Goal: Task Accomplishment & Management: Complete application form

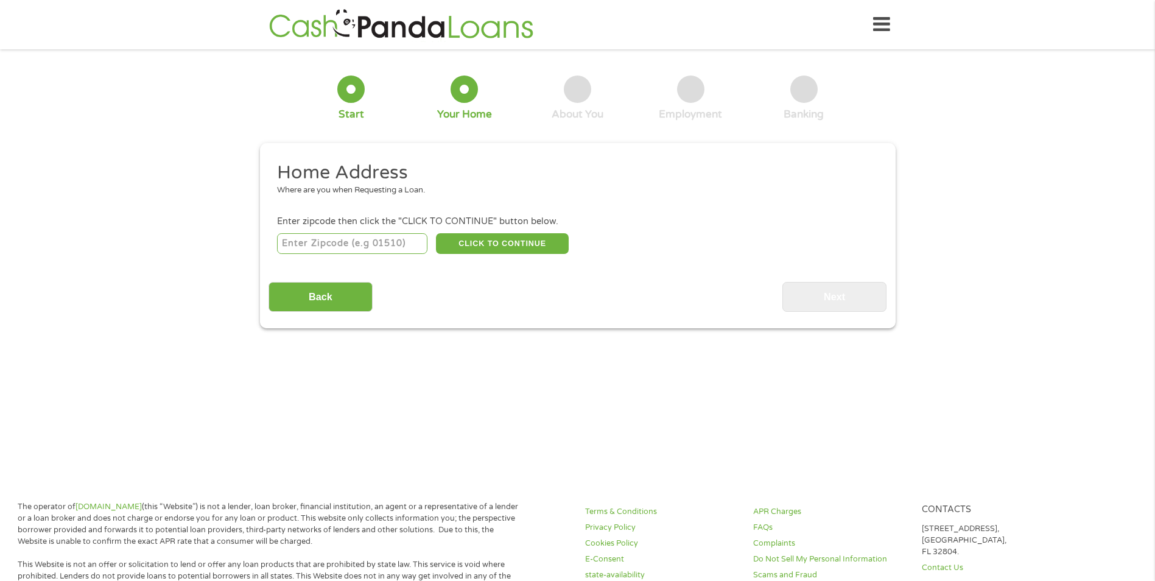
click at [380, 235] on input "number" at bounding box center [352, 243] width 150 height 21
type input "63104"
select select "[US_STATE]"
click at [519, 245] on button "CLICK TO CONTINUE" at bounding box center [502, 243] width 133 height 21
type input "63104"
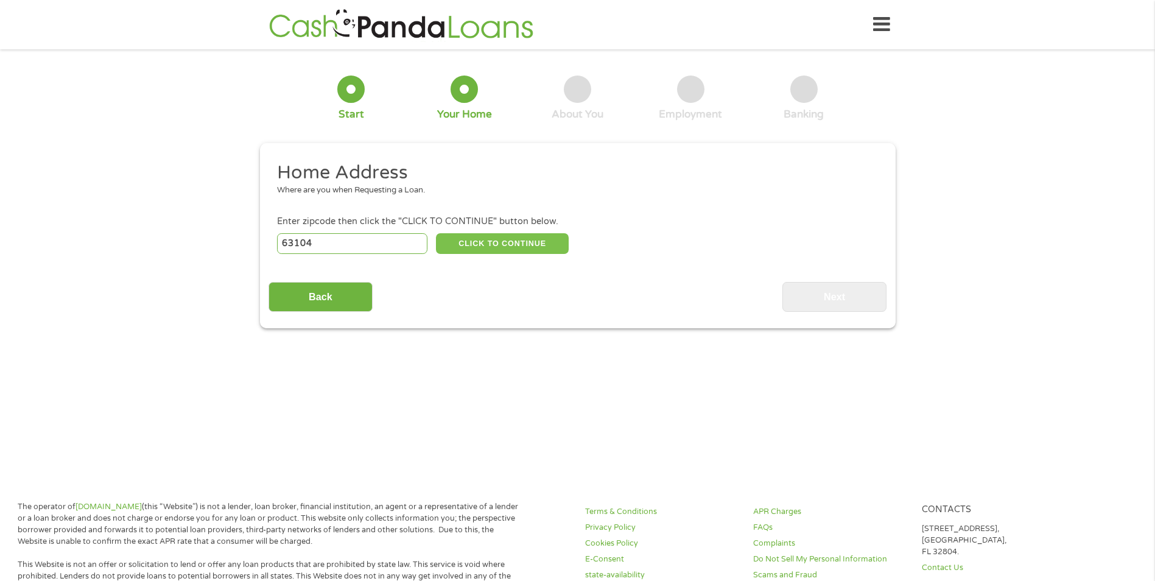
type input "Saint Louis"
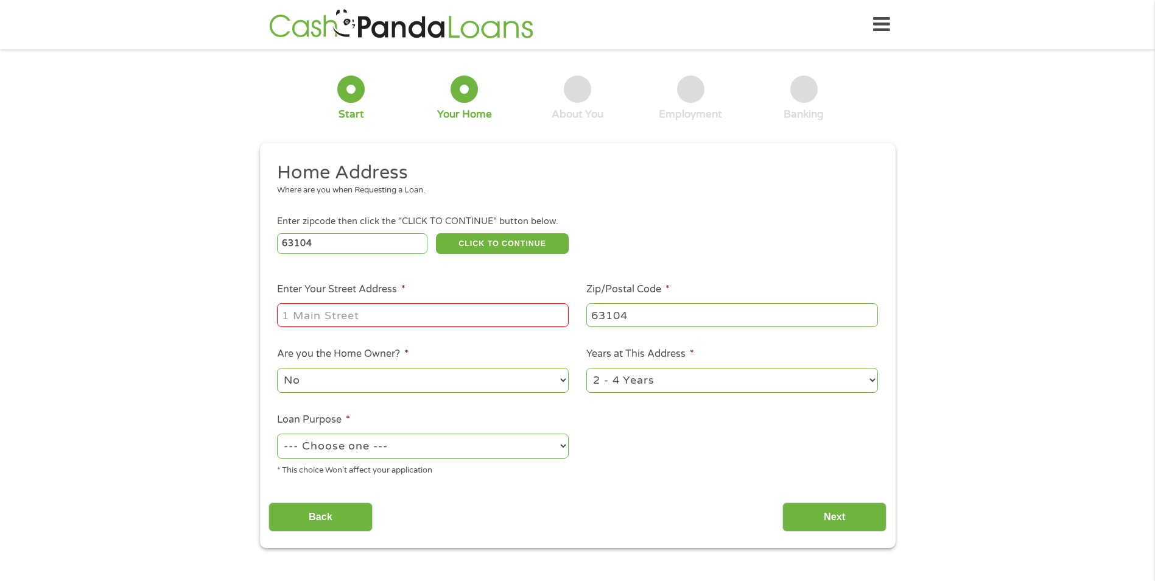
click at [422, 315] on input "Enter Your Street Address *" at bounding box center [423, 314] width 292 height 23
type input "2809 [PERSON_NAME]"
click at [495, 312] on input "2809 [PERSON_NAME]" at bounding box center [423, 314] width 292 height 23
drag, startPoint x: 389, startPoint y: 310, endPoint x: 238, endPoint y: 304, distance: 151.0
click at [238, 304] on div "1 Start 2 Your Home 3 About You 4 Employment 5 Banking 6 This field is hidden w…" at bounding box center [577, 303] width 1155 height 490
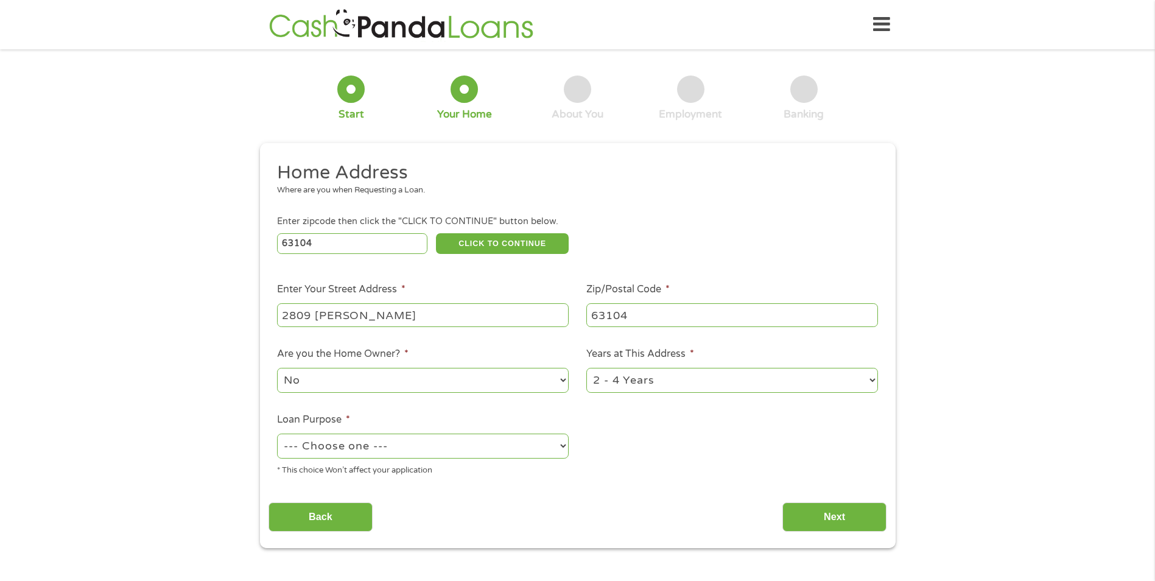
click at [368, 243] on input "63104" at bounding box center [352, 243] width 150 height 21
type input "63114"
click at [534, 312] on input "2809 [PERSON_NAME]" at bounding box center [423, 314] width 292 height 23
drag, startPoint x: 473, startPoint y: 321, endPoint x: 14, endPoint y: 301, distance: 459.9
click at [14, 301] on div "1 Start 2 Your Home 3 About You 4 Employment 5 Banking 6 This field is hidden w…" at bounding box center [577, 303] width 1155 height 490
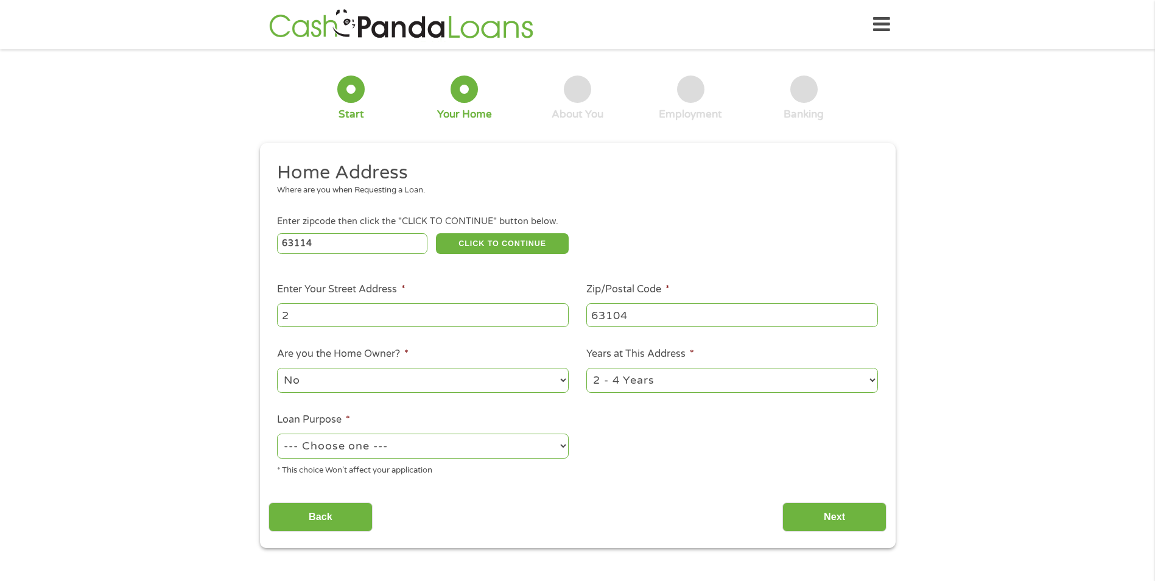
type input "[STREET_ADDRESS][PERSON_NAME]"
click at [663, 321] on input "63104" at bounding box center [732, 314] width 292 height 23
click at [662, 321] on input "63104" at bounding box center [732, 314] width 292 height 23
type input "63114"
click at [416, 376] on select "No Yes" at bounding box center [423, 380] width 292 height 25
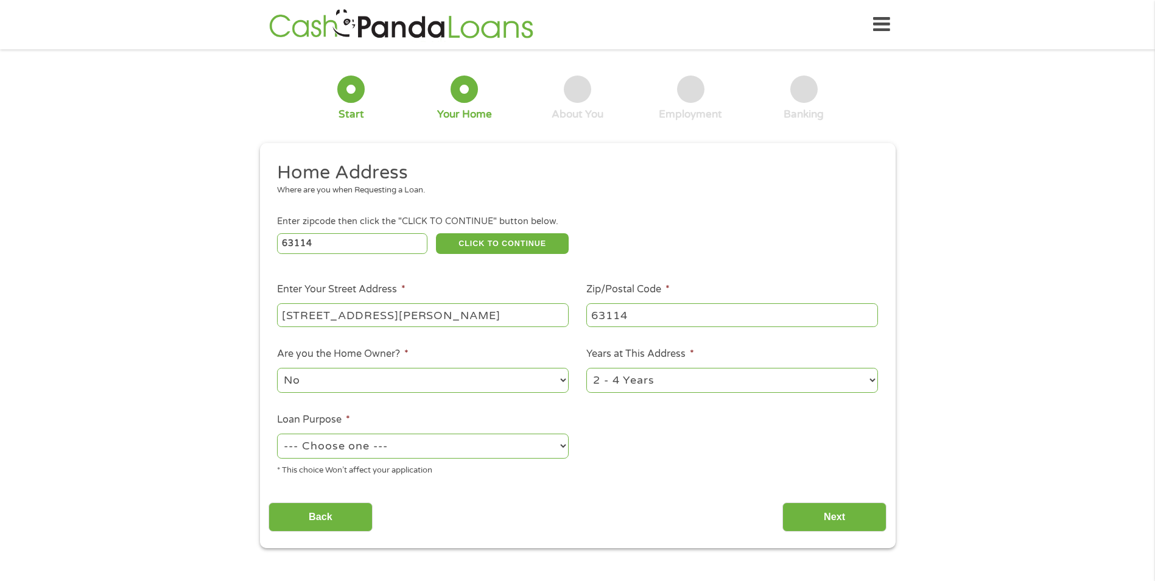
click at [738, 374] on select "1 Year or less 1 - 2 Years 2 - 4 Years Over 4 Years" at bounding box center [732, 380] width 292 height 25
select select "60months"
click at [586, 368] on select "1 Year or less 1 - 2 Years 2 - 4 Years Over 4 Years" at bounding box center [732, 380] width 292 height 25
click at [419, 444] on select "--- Choose one --- Pay Bills Debt Consolidation Home Improvement Major Purchase…" at bounding box center [423, 445] width 292 height 25
select select "debtconsolidation"
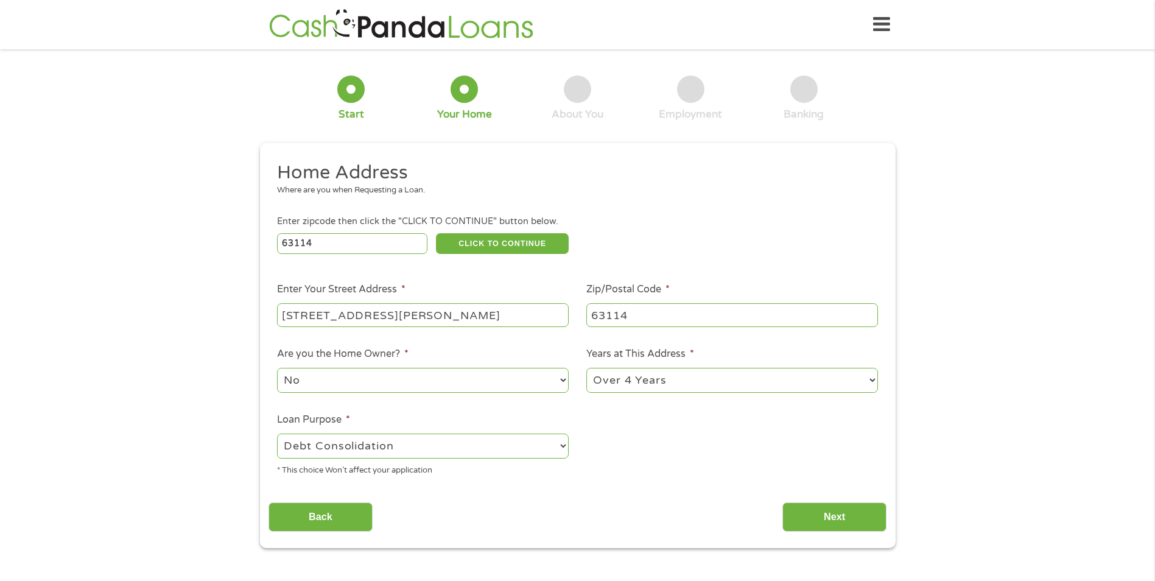
click at [277, 433] on select "--- Choose one --- Pay Bills Debt Consolidation Home Improvement Major Purchase…" at bounding box center [423, 445] width 292 height 25
click at [836, 510] on input "Next" at bounding box center [834, 517] width 104 height 30
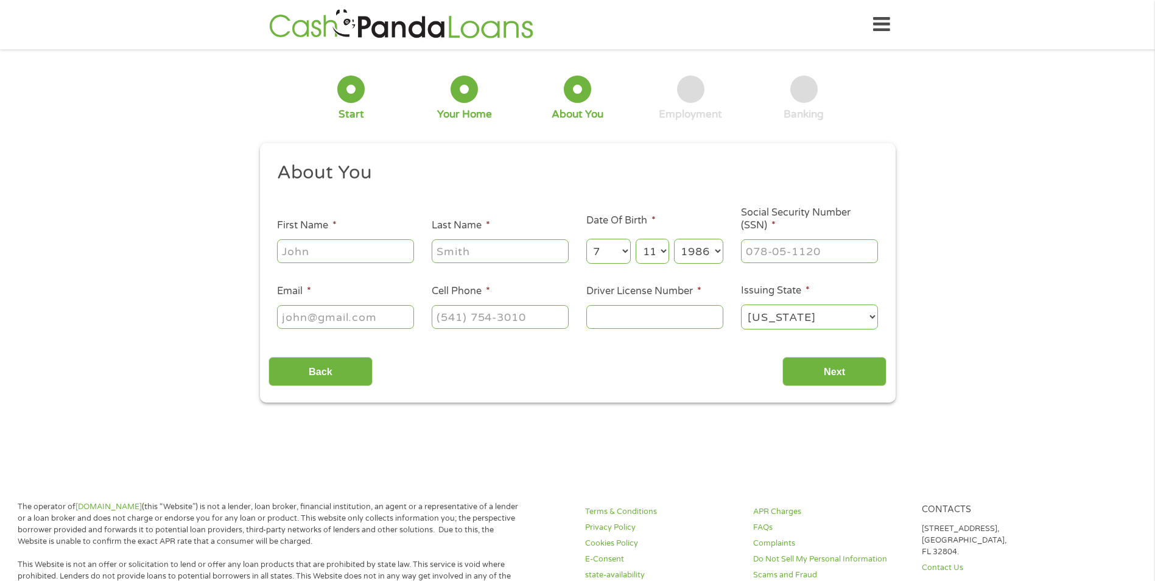
scroll to position [5, 5]
click at [357, 252] on input "First Name *" at bounding box center [345, 250] width 137 height 23
type input "[PERSON_NAME]"
type input "[EMAIL_ADDRESS][DOMAIN_NAME]"
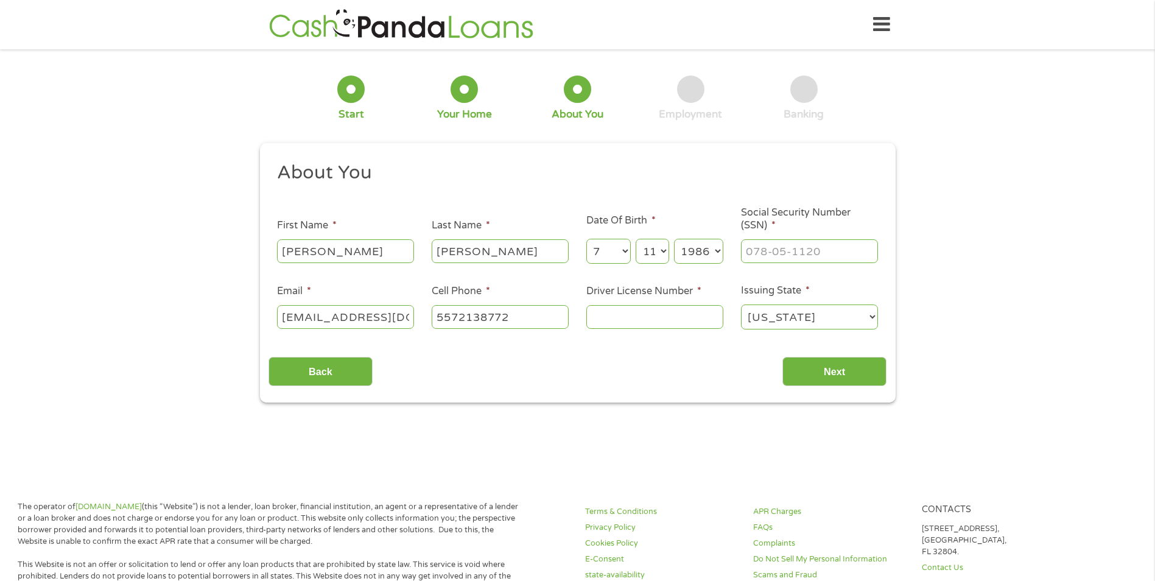
type input "[PHONE_NUMBER]"
click at [739, 256] on li "Social Security Number (SSN) *" at bounding box center [809, 235] width 155 height 58
click at [747, 254] on input "___-__-____" at bounding box center [809, 250] width 137 height 23
type input "492-92-1558"
click at [637, 324] on input "Driver License Number *" at bounding box center [654, 316] width 137 height 23
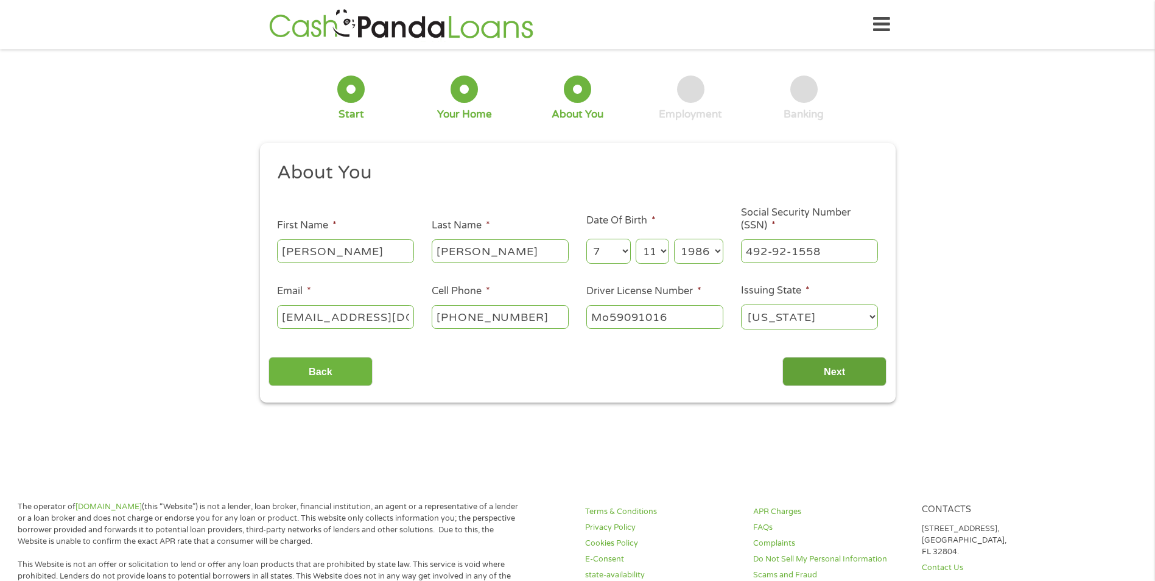
type input "Mo59091016"
click at [856, 380] on input "Next" at bounding box center [834, 372] width 104 height 30
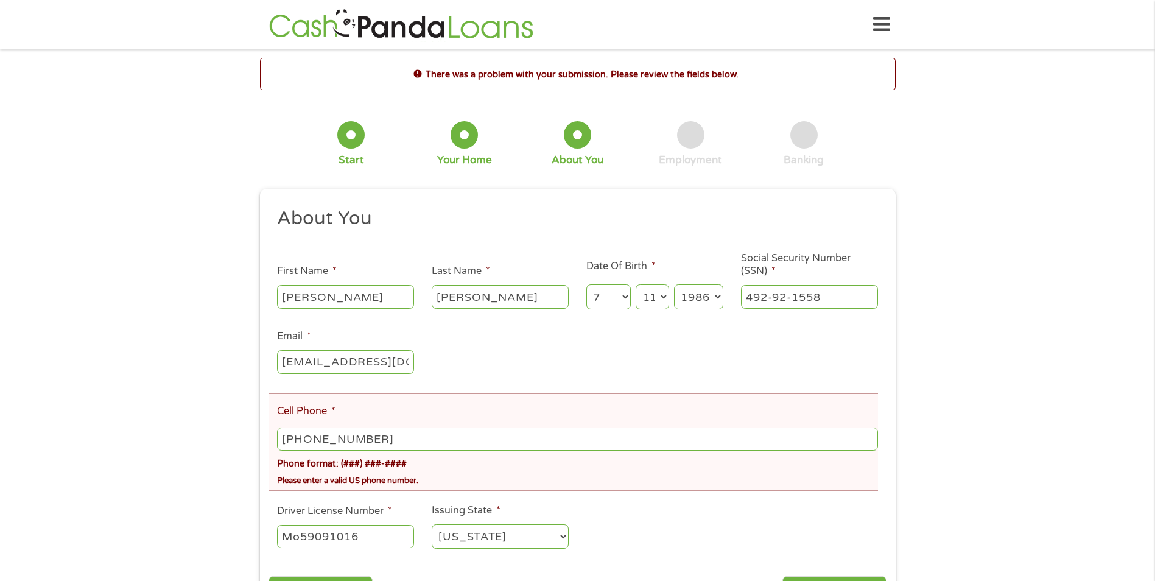
click at [429, 439] on input "[PHONE_NUMBER]" at bounding box center [577, 438] width 600 height 23
click at [428, 438] on input "[PHONE_NUMBER]" at bounding box center [577, 438] width 600 height 23
type input "[PHONE_NUMBER]"
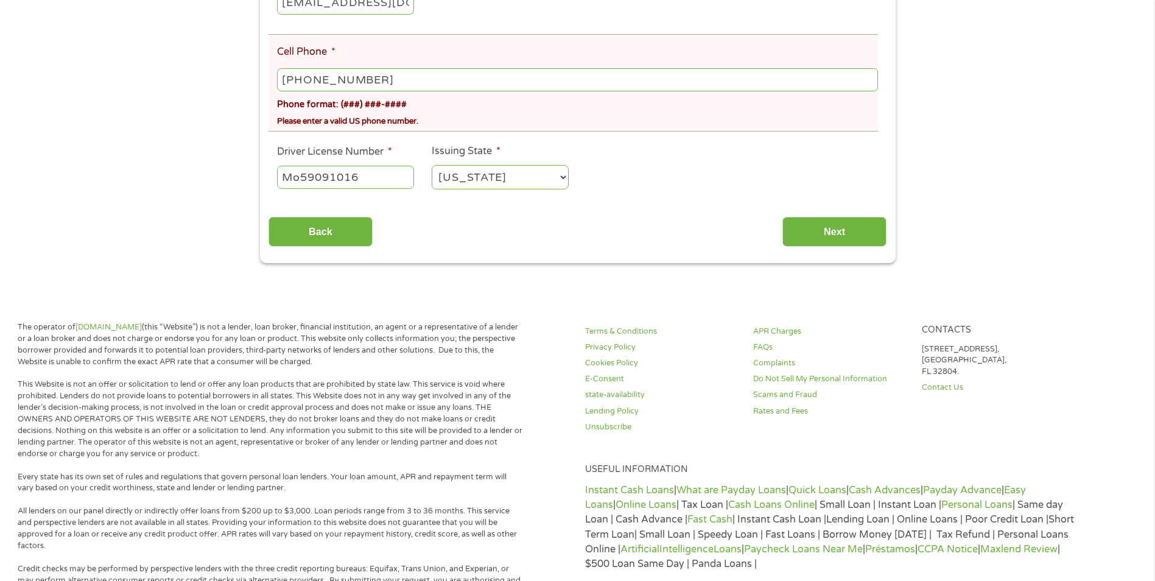
scroll to position [406, 0]
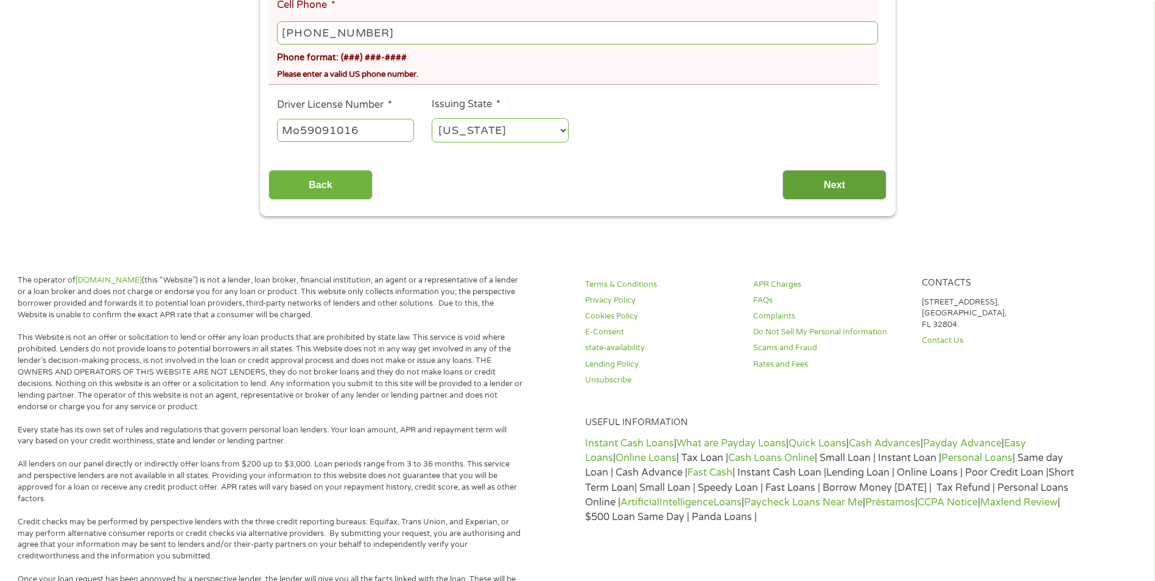
click at [822, 181] on input "Next" at bounding box center [834, 185] width 104 height 30
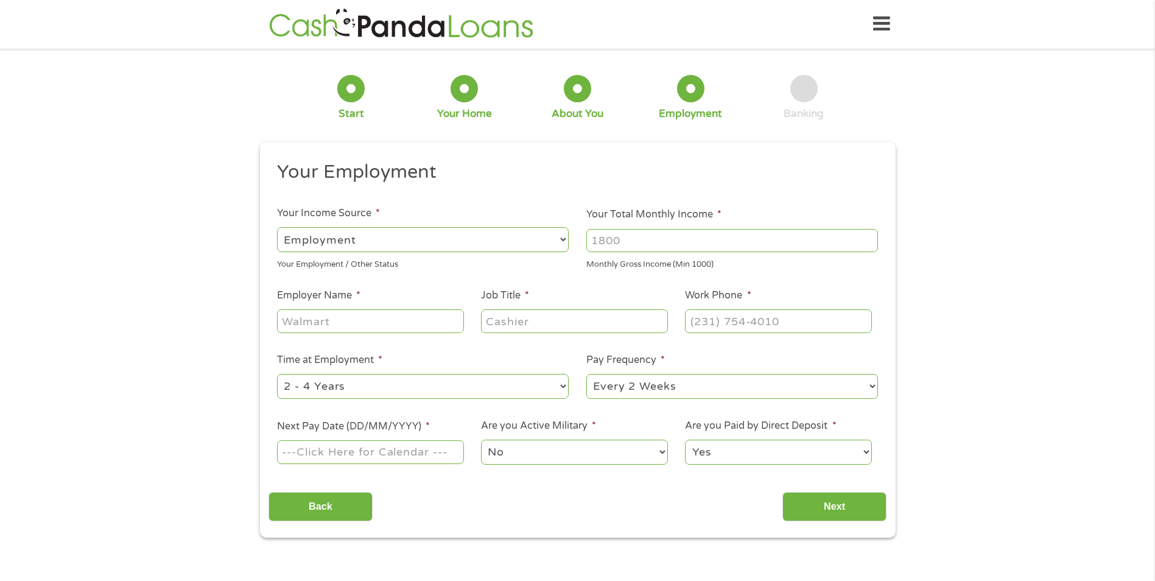
scroll to position [0, 0]
click at [495, 244] on select "--- Choose one --- Employment [DEMOGRAPHIC_DATA] Benefits" at bounding box center [423, 240] width 292 height 25
click at [683, 257] on div "Monthly Gross Income (Min 1000)" at bounding box center [732, 263] width 292 height 16
click at [666, 241] on input "Your Total Monthly Income *" at bounding box center [732, 240] width 292 height 23
click at [598, 240] on input "Your Total Monthly Income *" at bounding box center [732, 240] width 292 height 23
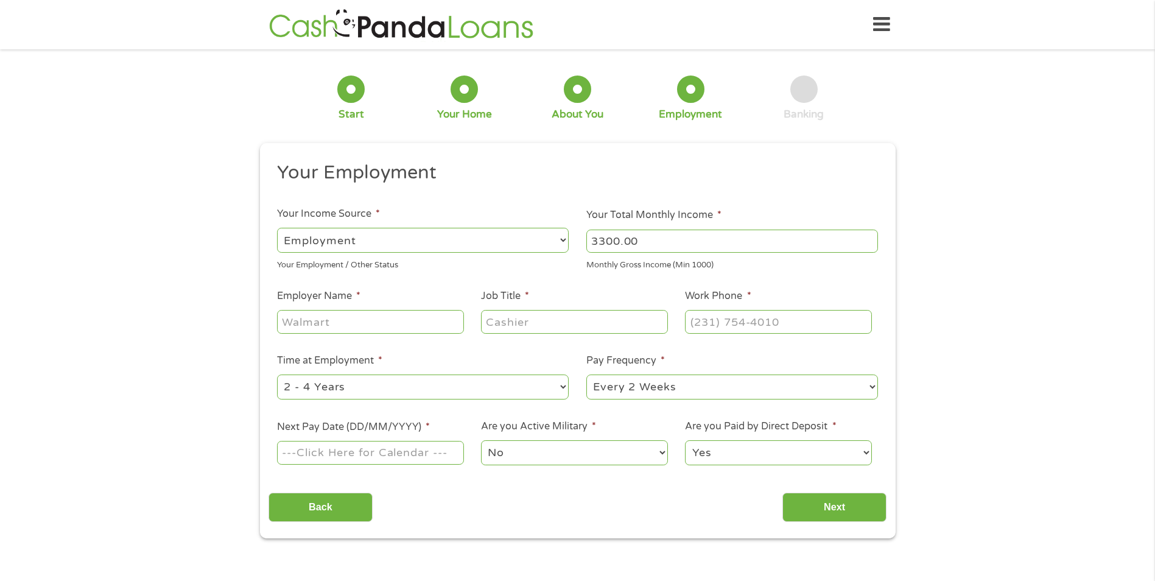
type input "3300.00"
drag, startPoint x: 533, startPoint y: 282, endPoint x: 504, endPoint y: 289, distance: 30.1
click at [533, 282] on ul "Your Employment Your Income Source * --- Choose one --- Employment [DEMOGRAPHIC…" at bounding box center [577, 318] width 618 height 315
click at [377, 323] on input "Employer Name *" at bounding box center [370, 321] width 186 height 23
type input "a"
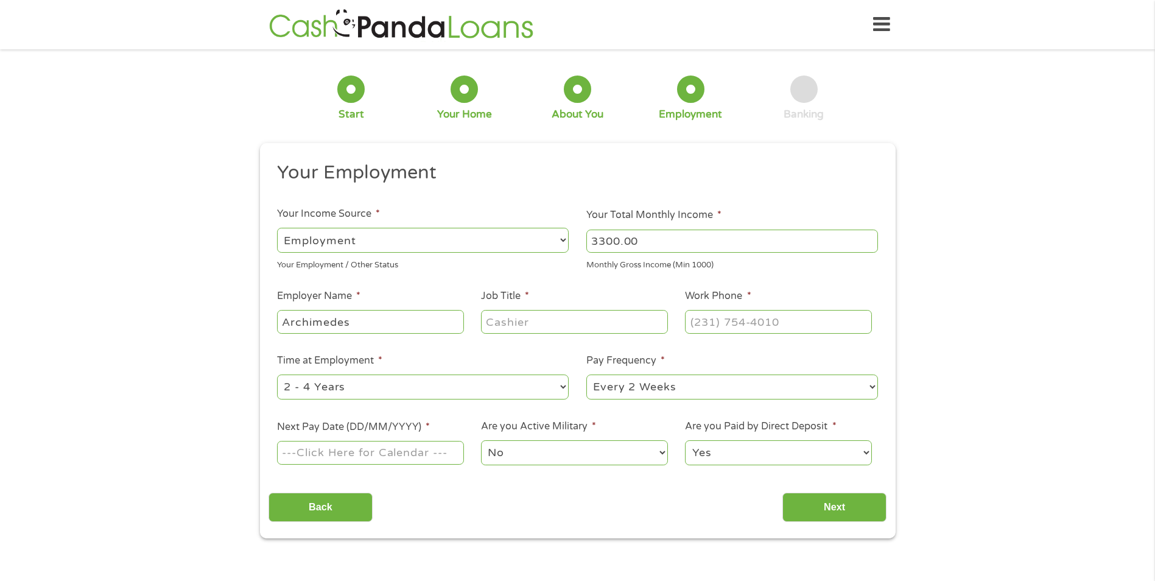
type input "Archimedes"
type input "Member Service Represenative"
type input "[PHONE_NUMBER]"
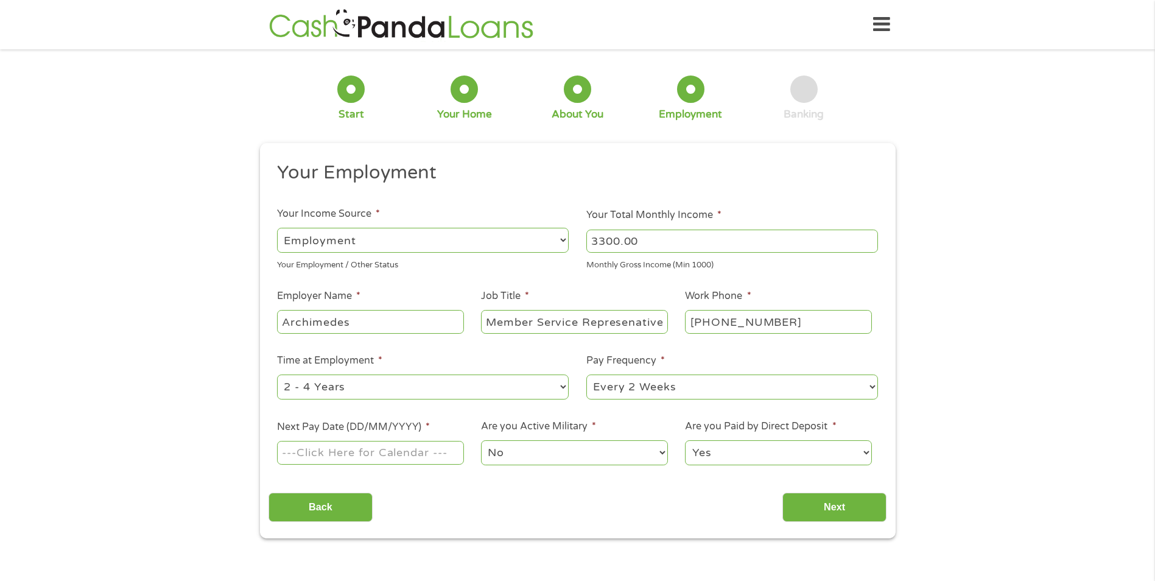
click at [457, 370] on li "Time at Employment * --- Choose one --- 1 Year or less 1 - 2 Years 2 - 4 Years …" at bounding box center [422, 377] width 309 height 48
click at [463, 385] on select "--- Choose one --- 1 Year or less 1 - 2 Years 2 - 4 Years Over 4 Years" at bounding box center [423, 386] width 292 height 25
select select "24months"
click at [277, 374] on select "--- Choose one --- 1 Year or less 1 - 2 Years 2 - 4 Years Over 4 Years" at bounding box center [423, 386] width 292 height 25
click at [349, 454] on input "Next Pay Date (DD/MM/YYYY) *" at bounding box center [370, 452] width 186 height 23
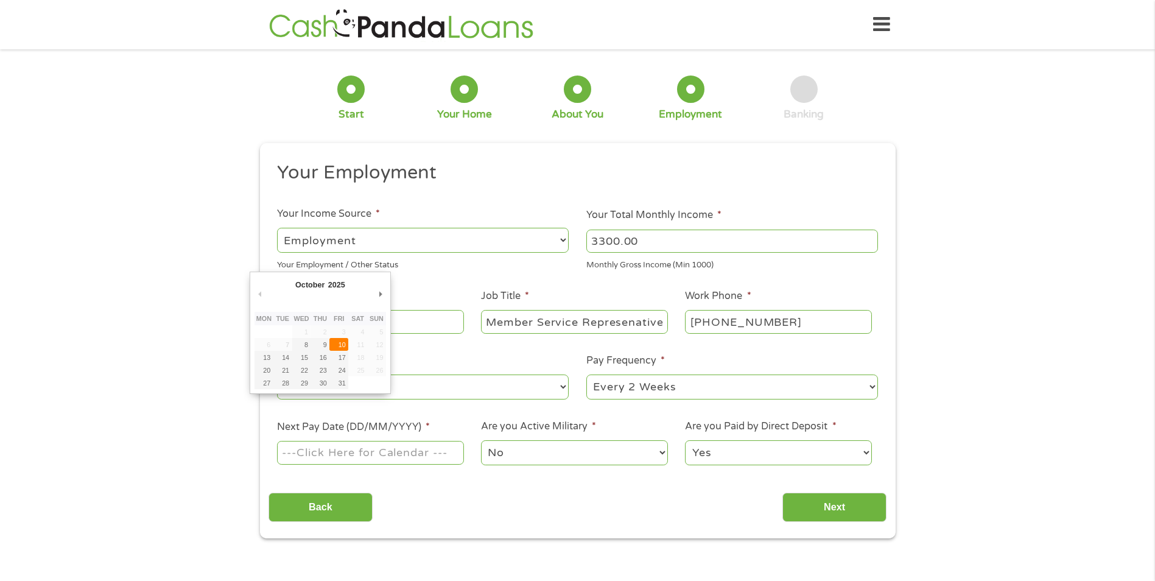
type input "[DATE]"
click at [615, 453] on select "No Yes" at bounding box center [574, 452] width 186 height 25
click at [755, 446] on select "Yes No" at bounding box center [778, 452] width 186 height 25
click at [685, 440] on select "Yes No" at bounding box center [778, 452] width 186 height 25
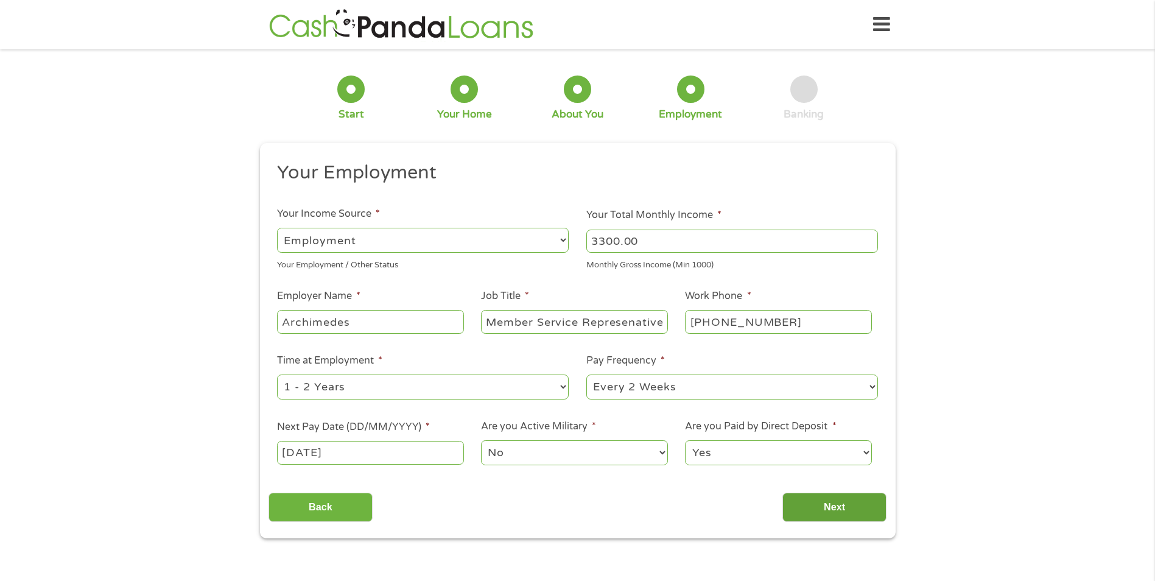
click at [812, 514] on input "Next" at bounding box center [834, 507] width 104 height 30
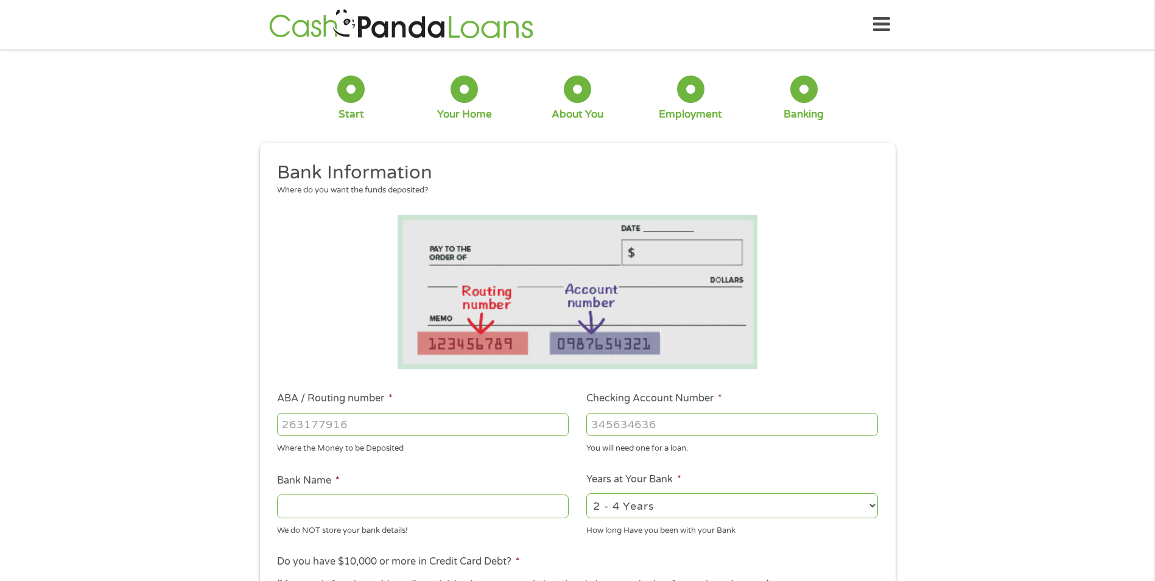
scroll to position [5, 5]
click at [341, 431] on input "ABA / Routing number *" at bounding box center [423, 424] width 292 height 23
type input "041215663"
type input "[PERSON_NAME] BANK"
type input "041215663"
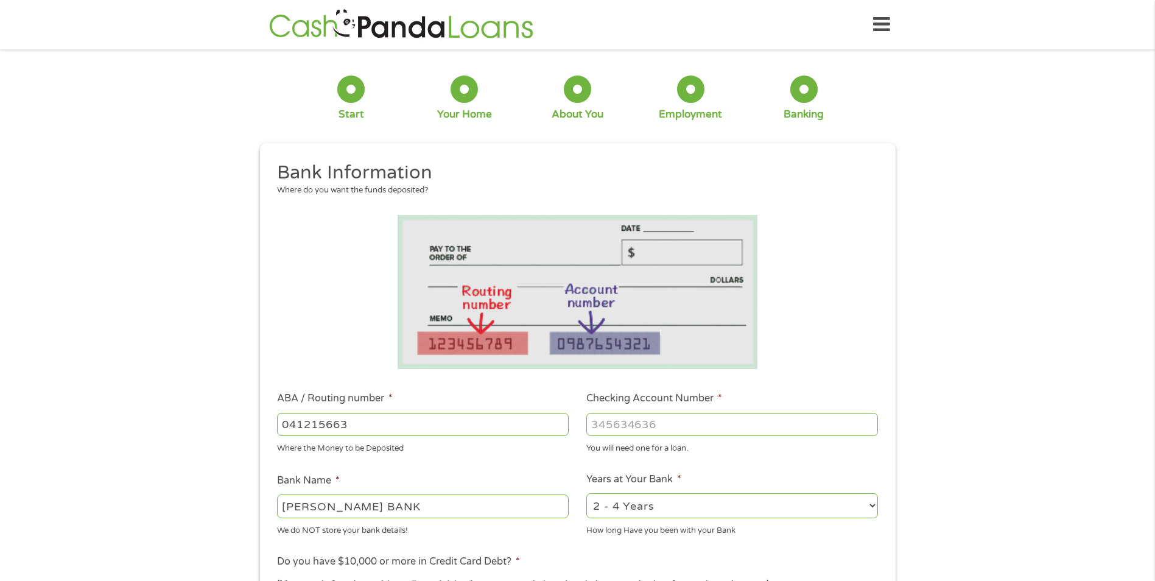
click at [747, 422] on input "Checking Account Number *" at bounding box center [732, 424] width 292 height 23
type input "1310865750957"
click at [778, 464] on ul "Bank Information Where do you want the funds deposited? ABA / Routing number * …" at bounding box center [577, 464] width 618 height 606
click at [520, 478] on li "Bank Name * [PERSON_NAME] BANK We do NOT store your bank details!" at bounding box center [422, 504] width 309 height 63
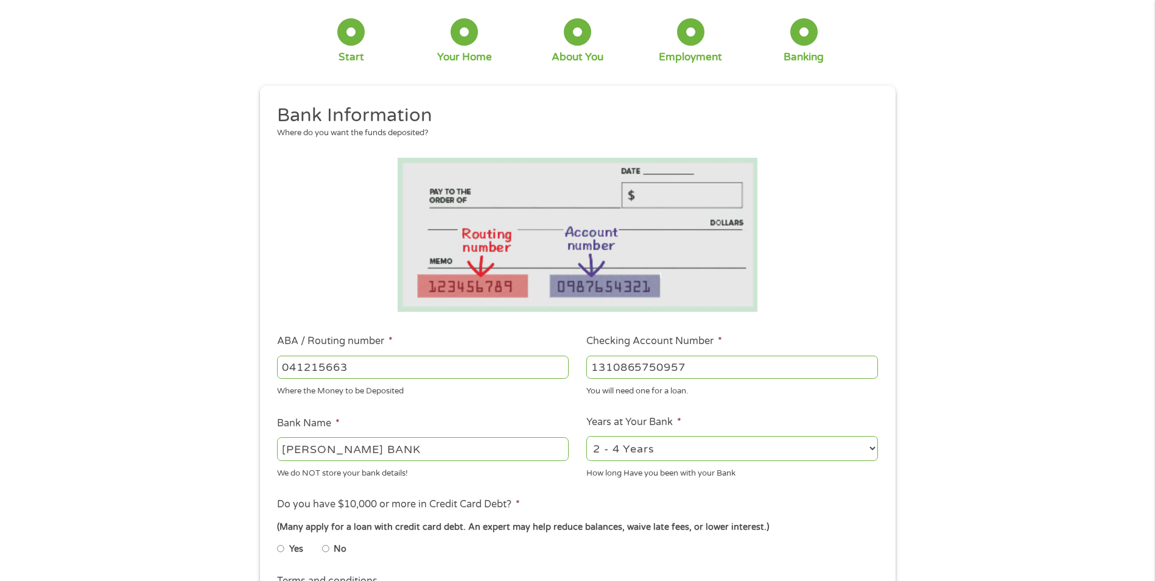
scroll to position [102, 0]
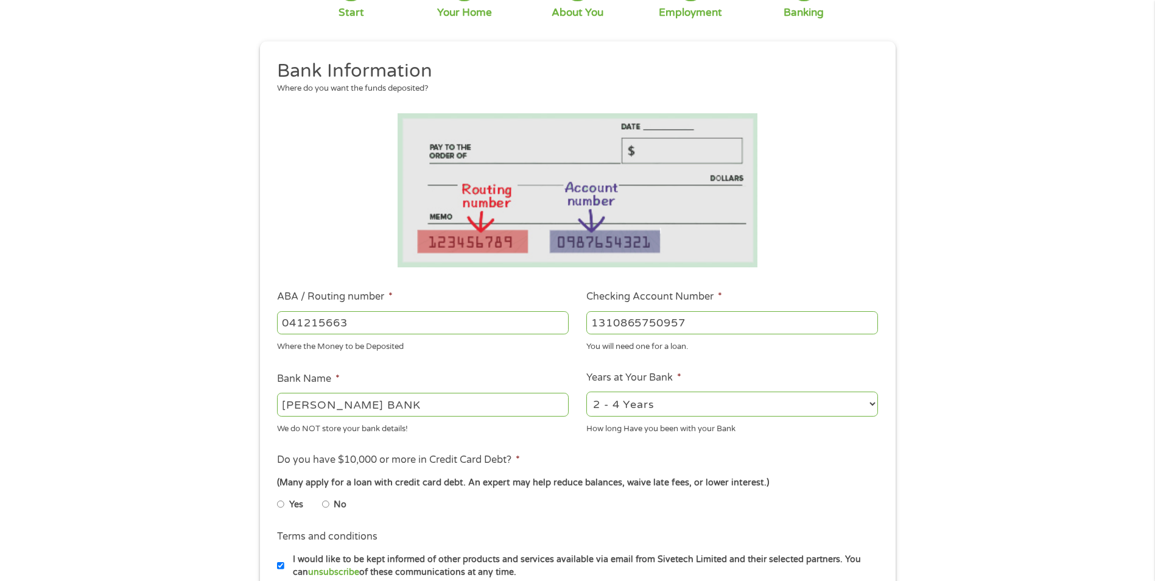
click at [330, 506] on li "No" at bounding box center [344, 504] width 44 height 24
click at [325, 505] on input "No" at bounding box center [325, 503] width 7 height 19
radio input "true"
click at [362, 316] on input "041215663" at bounding box center [423, 322] width 292 height 23
type input "12344545656"
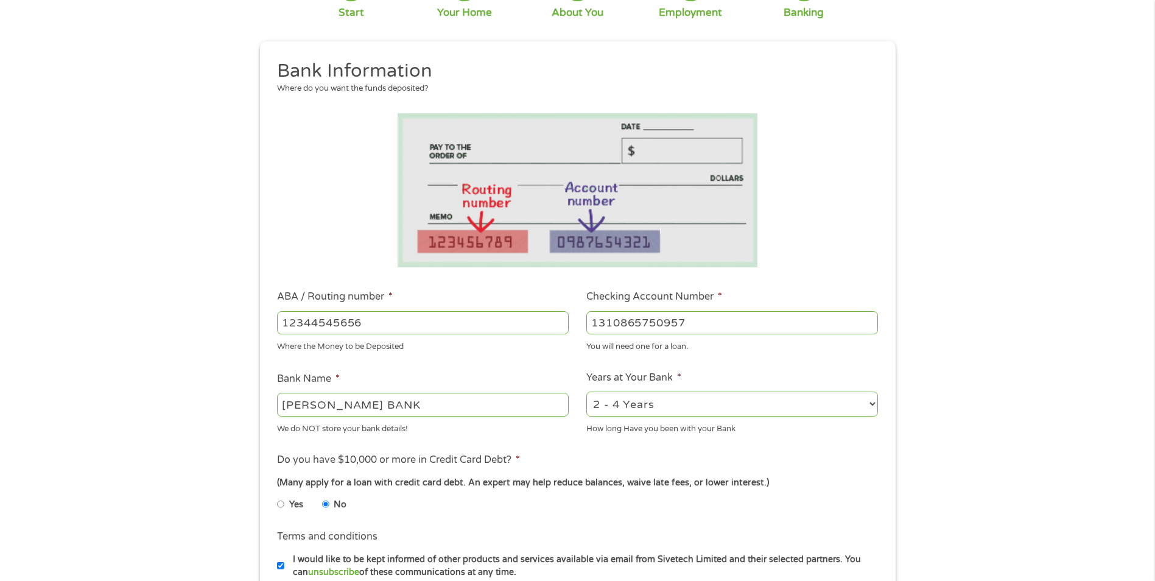
click at [399, 329] on input "12344545656" at bounding box center [423, 322] width 292 height 23
drag, startPoint x: 399, startPoint y: 327, endPoint x: -101, endPoint y: 350, distance: 500.2
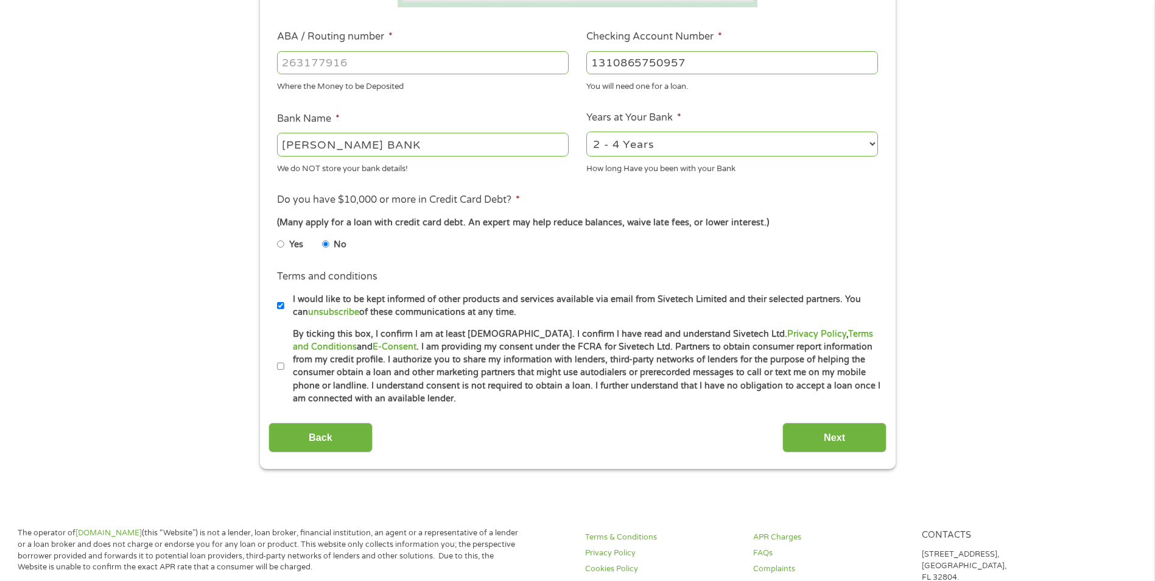
scroll to position [406, 0]
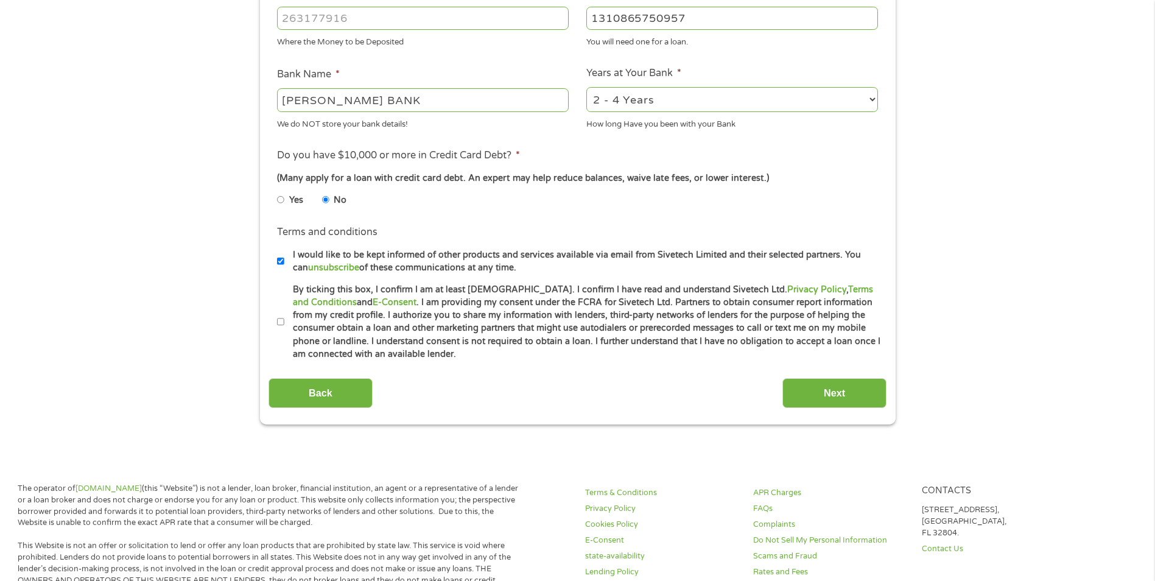
click at [279, 320] on input "By ticking this box, I confirm I am at least [DEMOGRAPHIC_DATA]. I confirm I ha…" at bounding box center [280, 321] width 7 height 19
checkbox input "true"
click at [817, 389] on input "Next" at bounding box center [834, 393] width 104 height 30
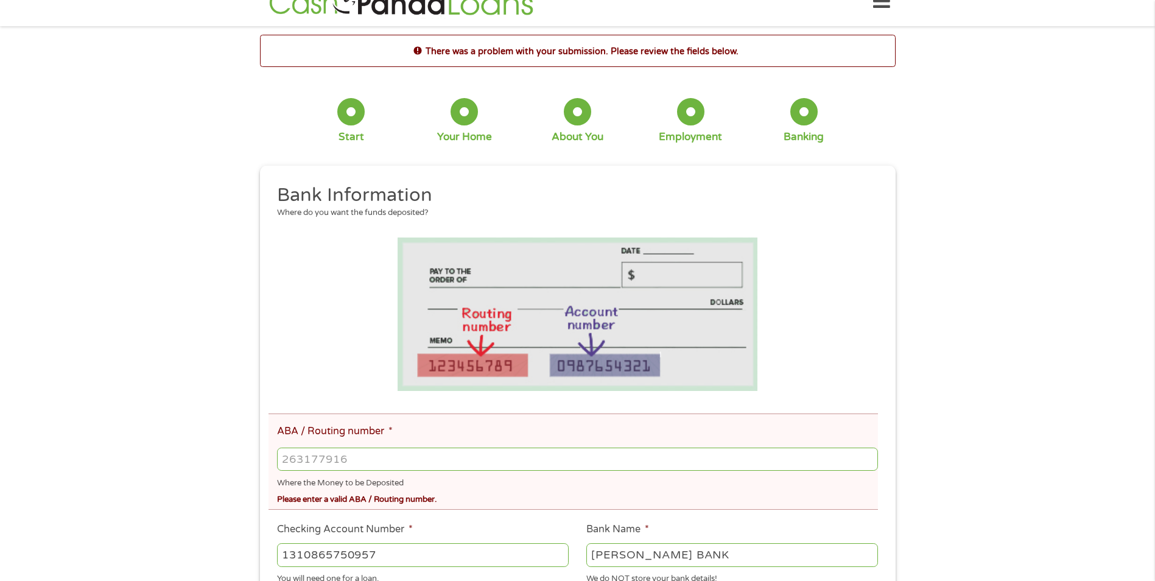
scroll to position [0, 0]
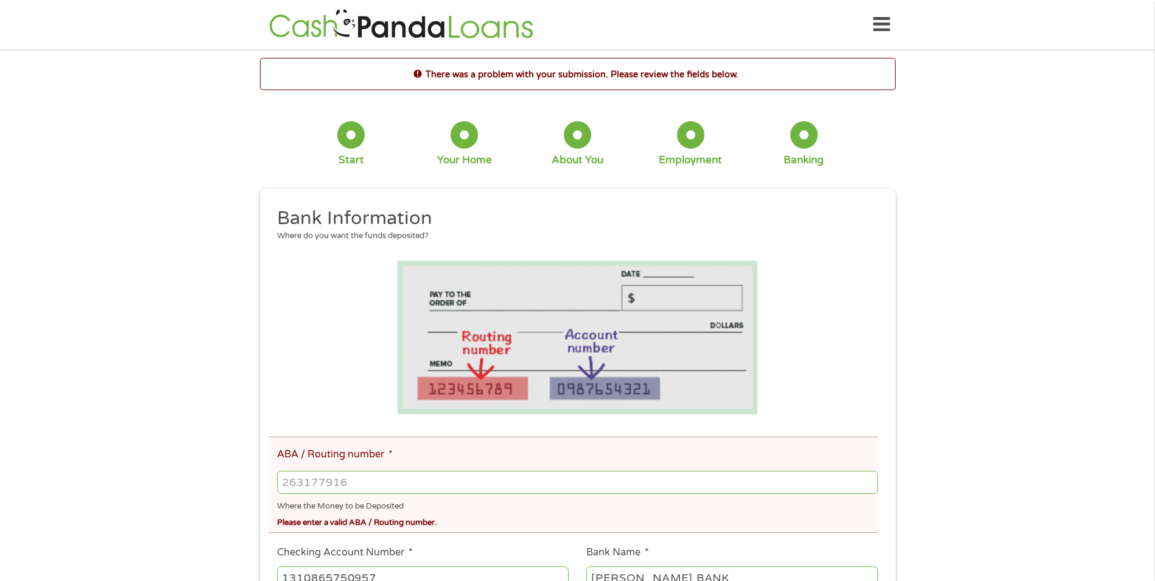
click at [380, 478] on input "ABA / Routing number *" at bounding box center [577, 481] width 600 height 23
click at [298, 476] on input "ABA / Routing number *" at bounding box center [577, 481] width 600 height 23
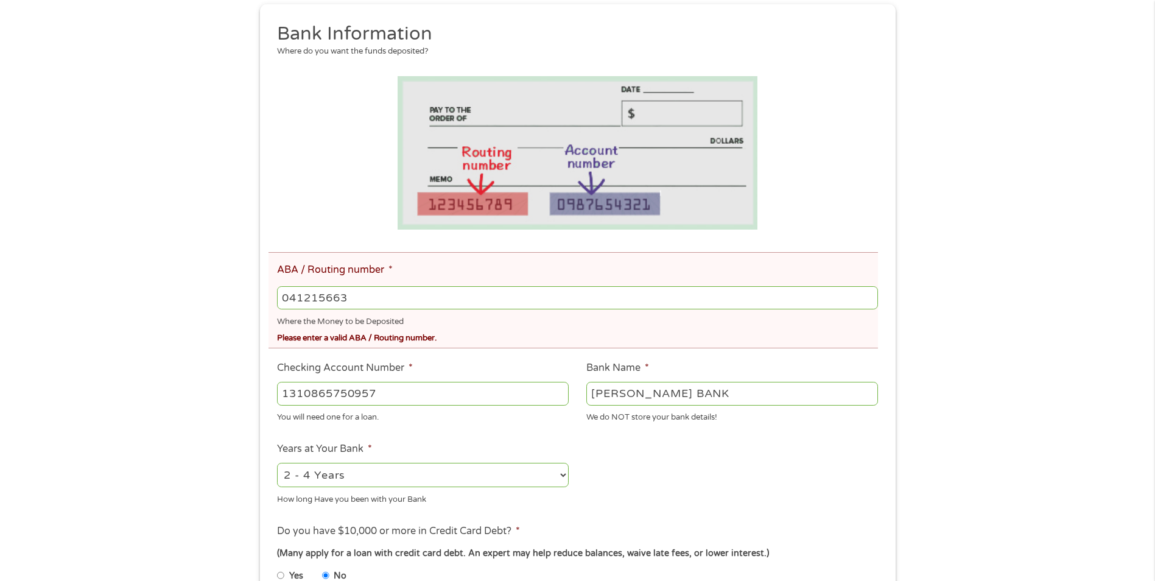
scroll to position [406, 0]
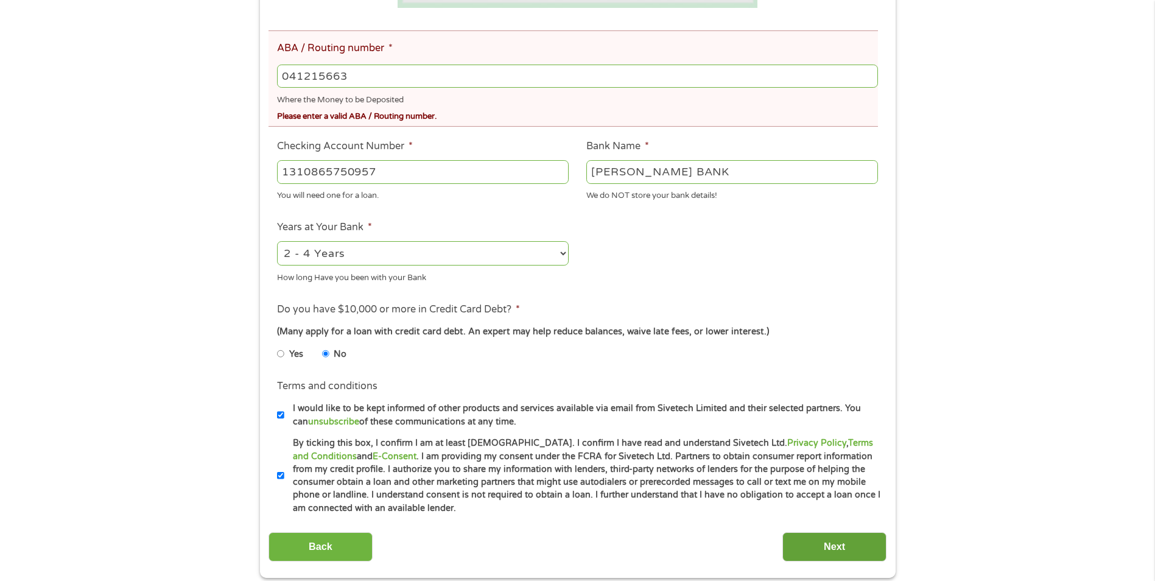
type input "041215663"
click at [820, 539] on input "Next" at bounding box center [834, 547] width 104 height 30
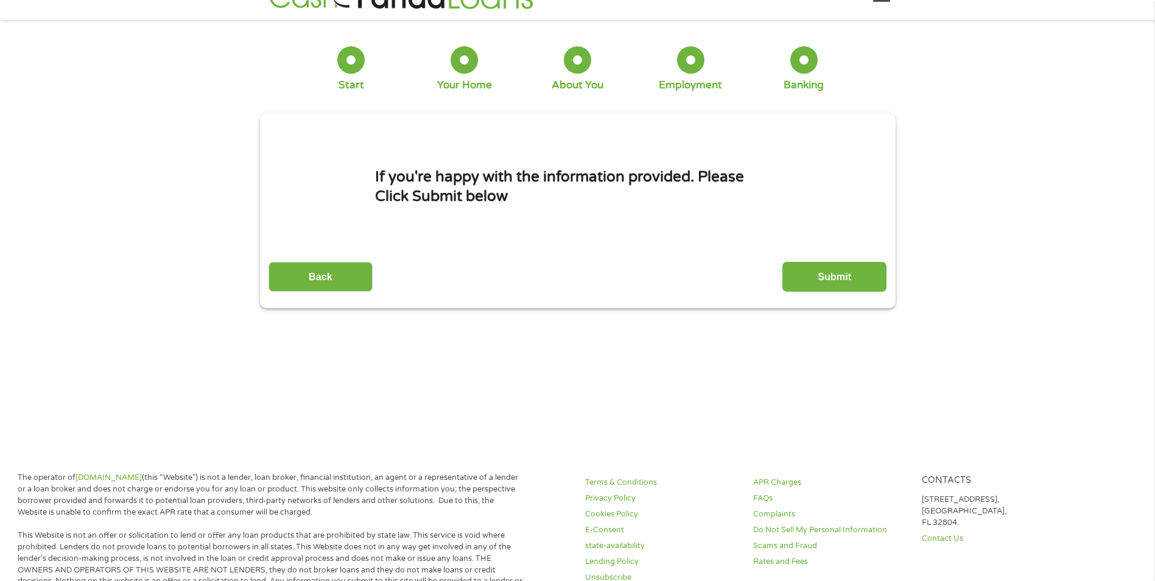
scroll to position [0, 0]
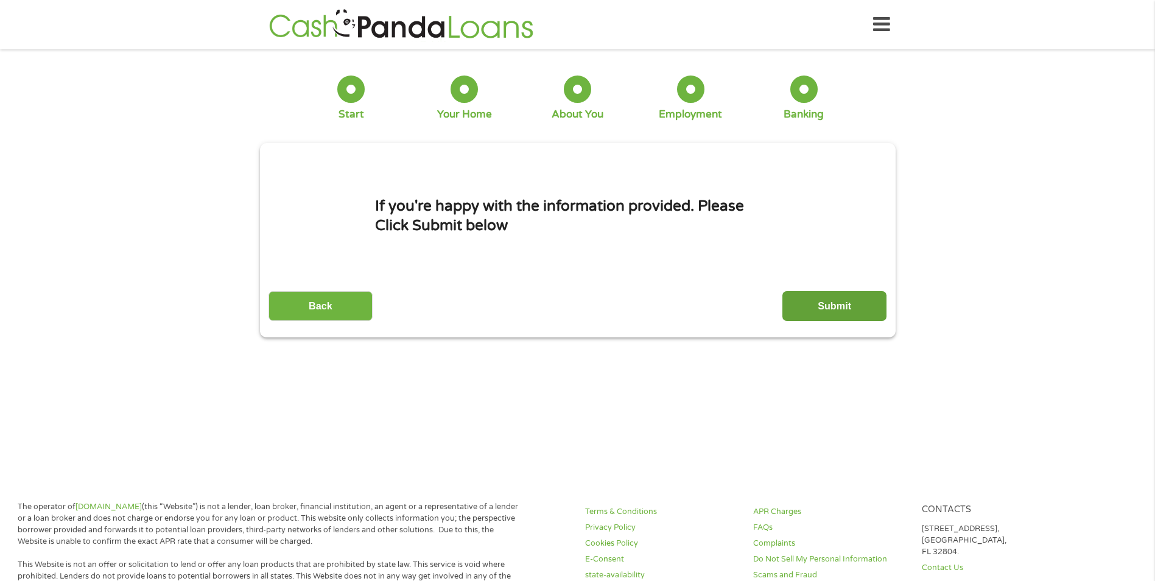
click at [814, 301] on input "Submit" at bounding box center [834, 306] width 104 height 30
